Goal: Transaction & Acquisition: Purchase product/service

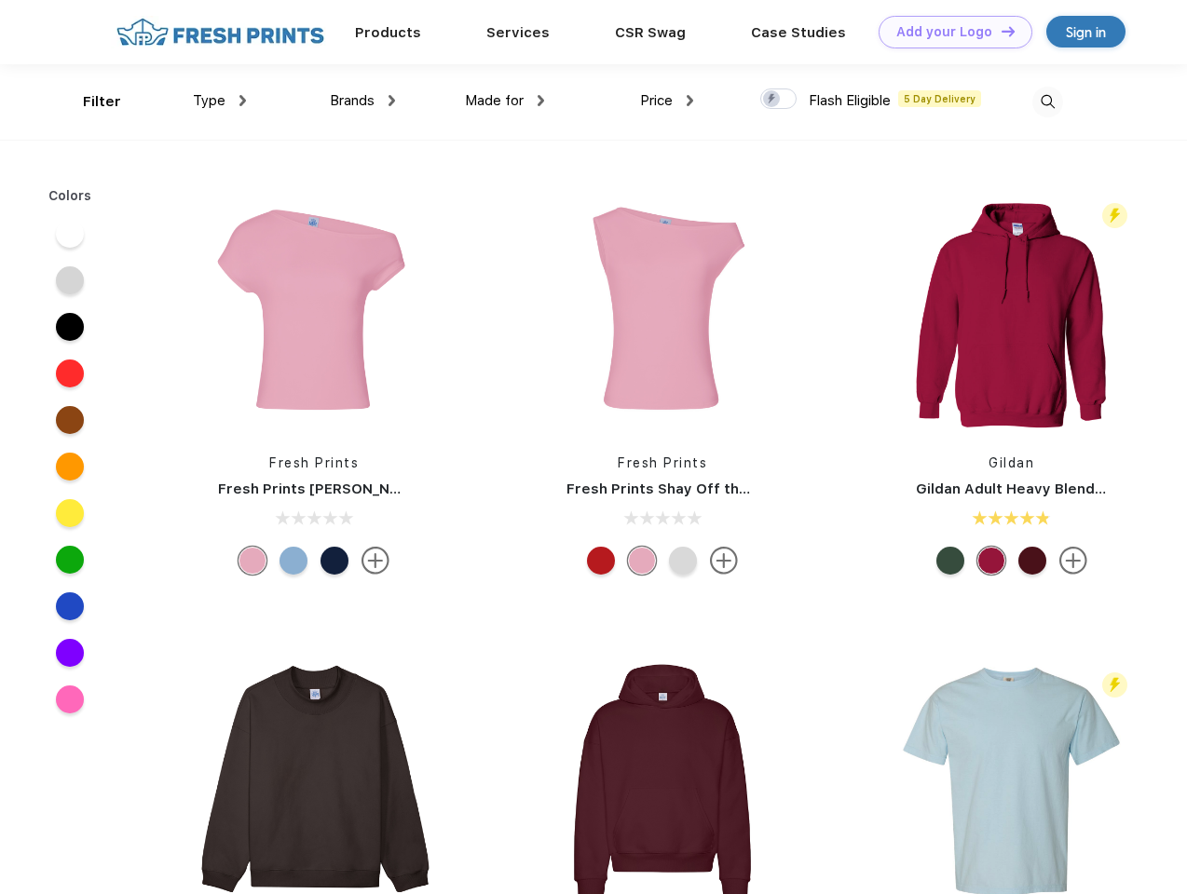
scroll to position [1, 0]
click at [948, 32] on link "Add your Logo Design Tool" at bounding box center [955, 32] width 154 height 33
click at [89, 102] on div "Filter" at bounding box center [102, 101] width 38 height 21
click at [220, 101] on span "Type" at bounding box center [209, 100] width 33 height 17
click at [362, 101] on span "Brands" at bounding box center [352, 100] width 45 height 17
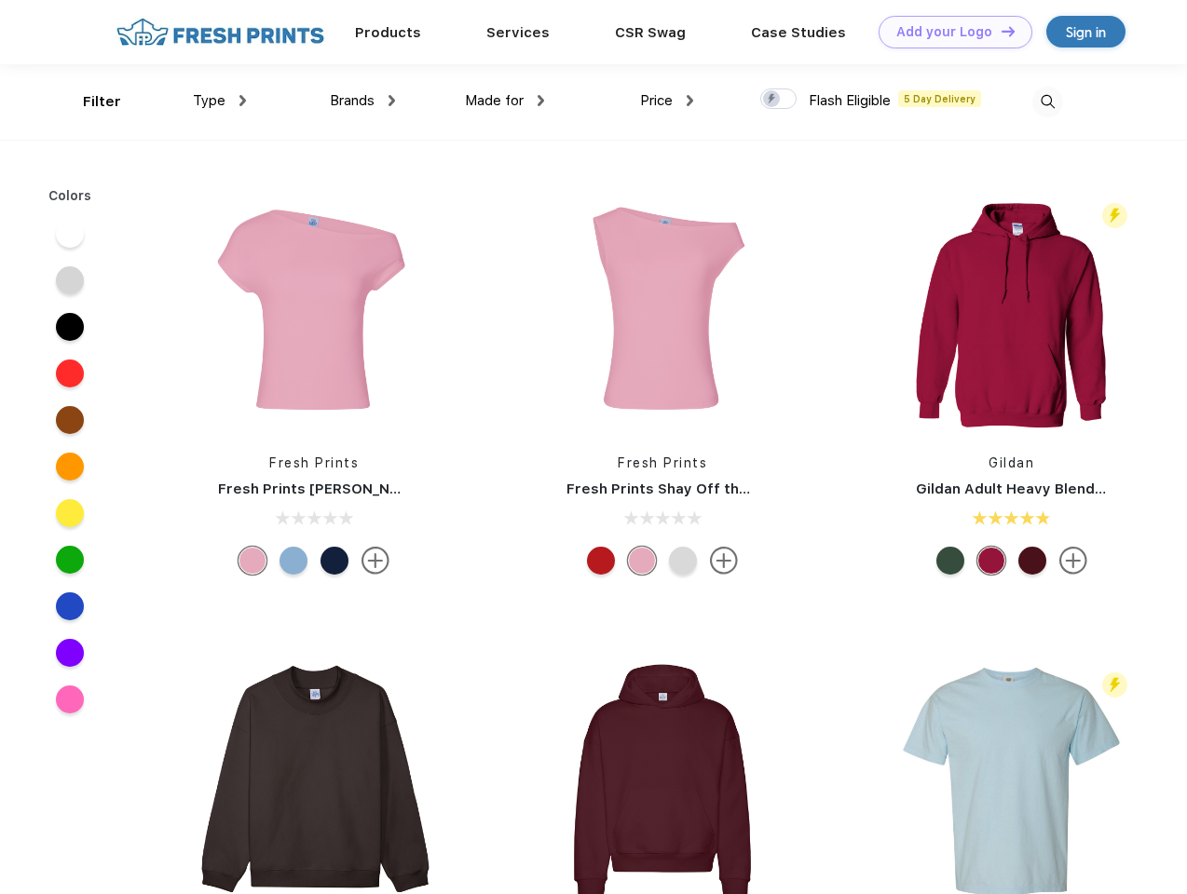
click at [505, 101] on span "Made for" at bounding box center [494, 100] width 59 height 17
click at [667, 101] on span "Price" at bounding box center [656, 100] width 33 height 17
click at [779, 100] on div at bounding box center [778, 98] width 36 height 20
click at [772, 100] on input "checkbox" at bounding box center [766, 94] width 12 height 12
click at [1047, 102] on img at bounding box center [1047, 102] width 31 height 31
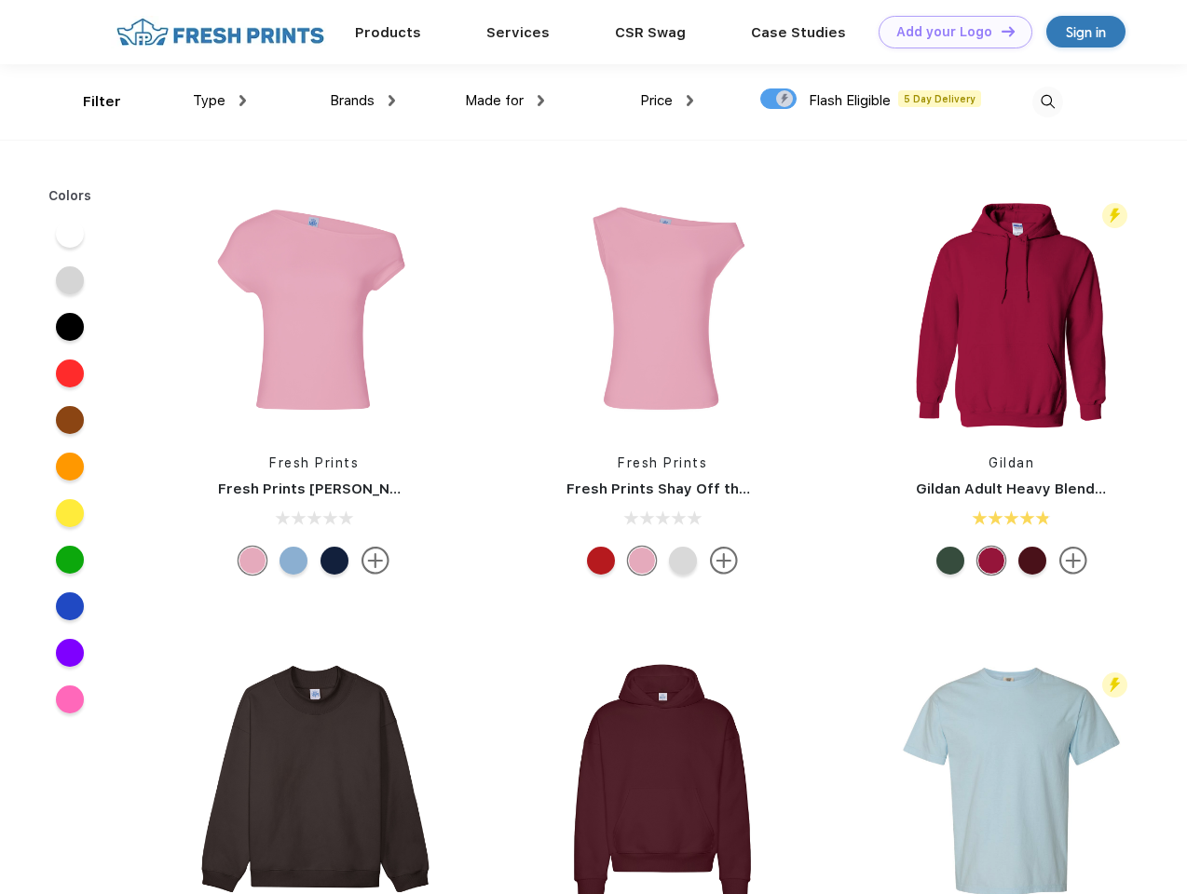
click at [70, 234] on div at bounding box center [70, 234] width 28 height 28
click at [70, 280] on div at bounding box center [70, 280] width 28 height 28
